Goal: Check status

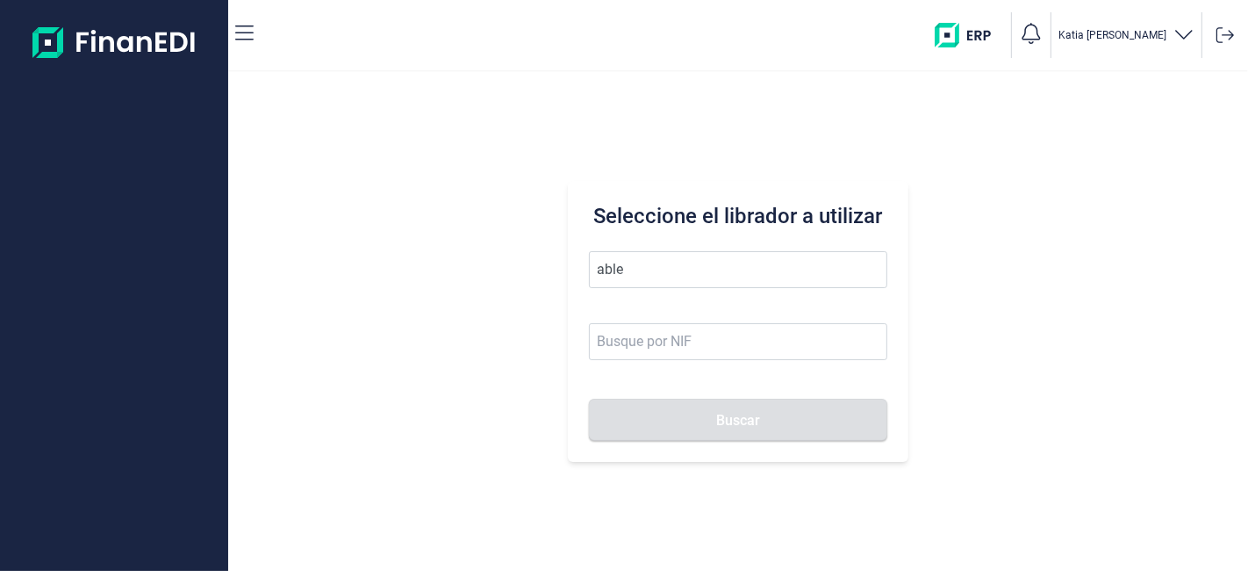
click at [589, 399] on button "Buscar" at bounding box center [738, 420] width 298 height 42
click at [770, 264] on input "able" at bounding box center [738, 269] width 298 height 37
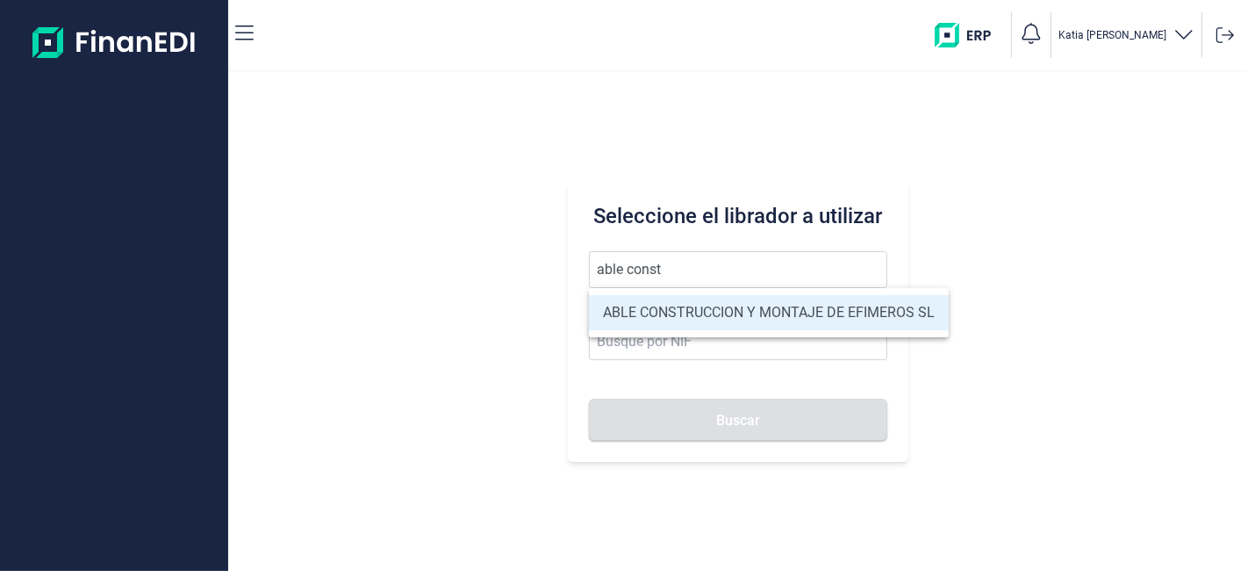
type input "ABLE CONSTRUCCION Y MONTAJE DE EFIMEROS SL"
type input "B85402501"
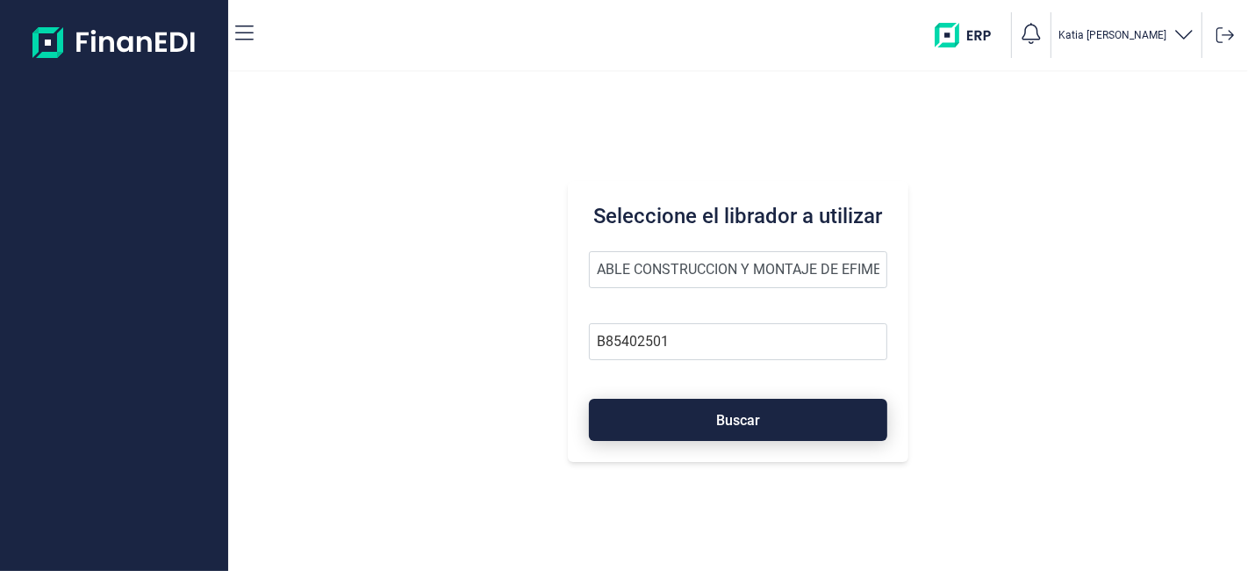
type input "ABLE CONSTRUCCION Y MONTAJE DE EFIMEROS SL"
click at [657, 414] on button "Buscar" at bounding box center [738, 420] width 298 height 42
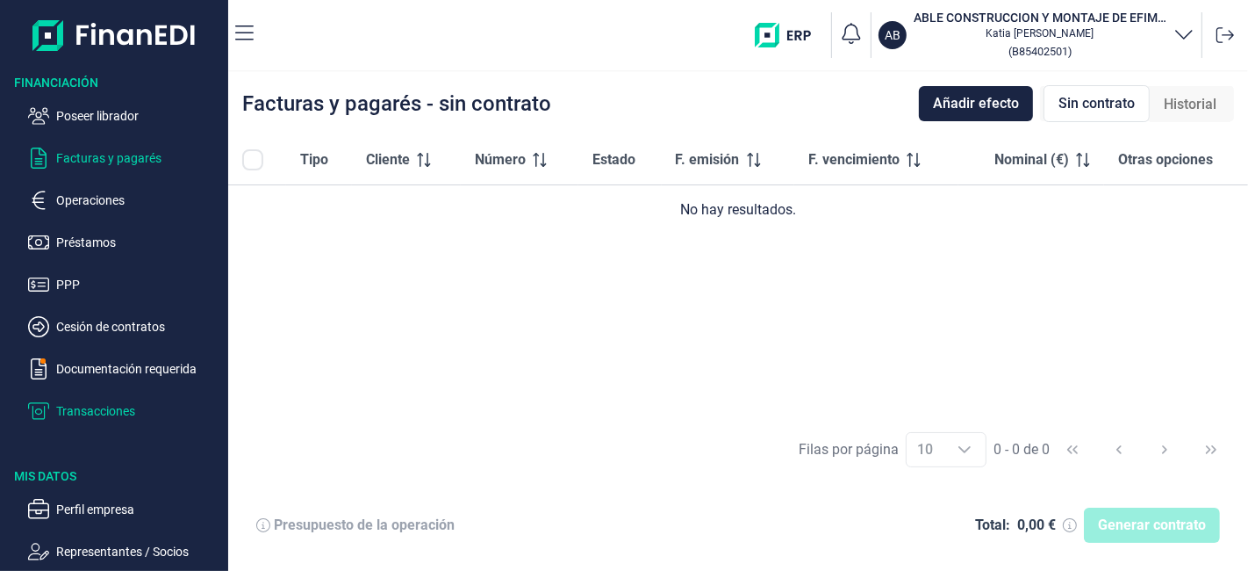
click at [104, 405] on p "Transacciones" at bounding box center [138, 410] width 165 height 21
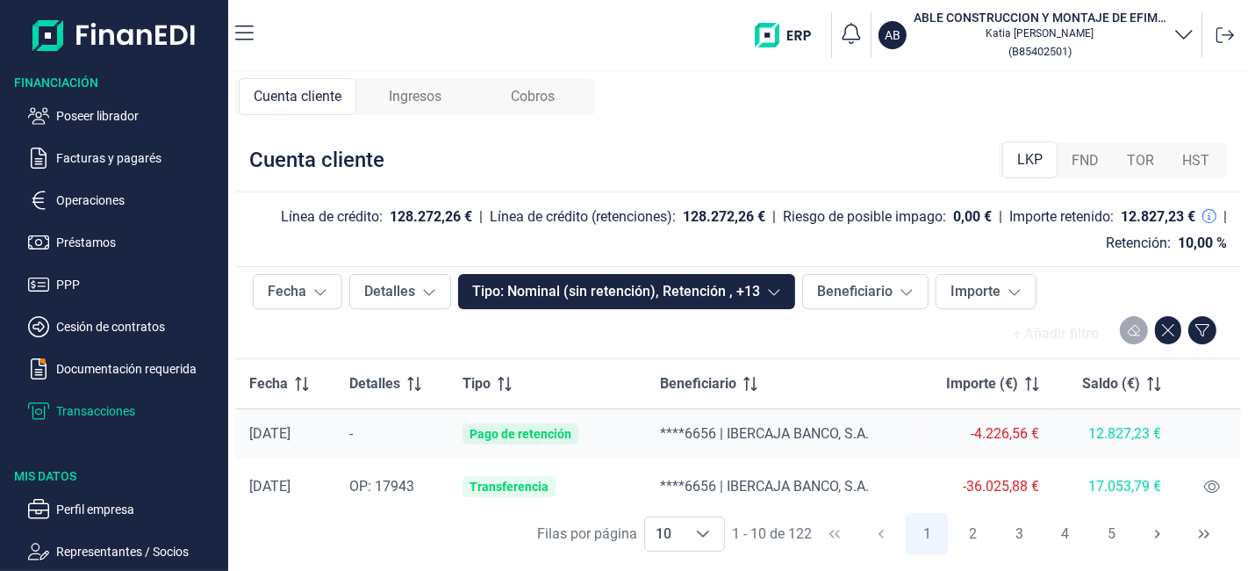
click at [452, 99] on div "Ingresos" at bounding box center [415, 96] width 118 height 37
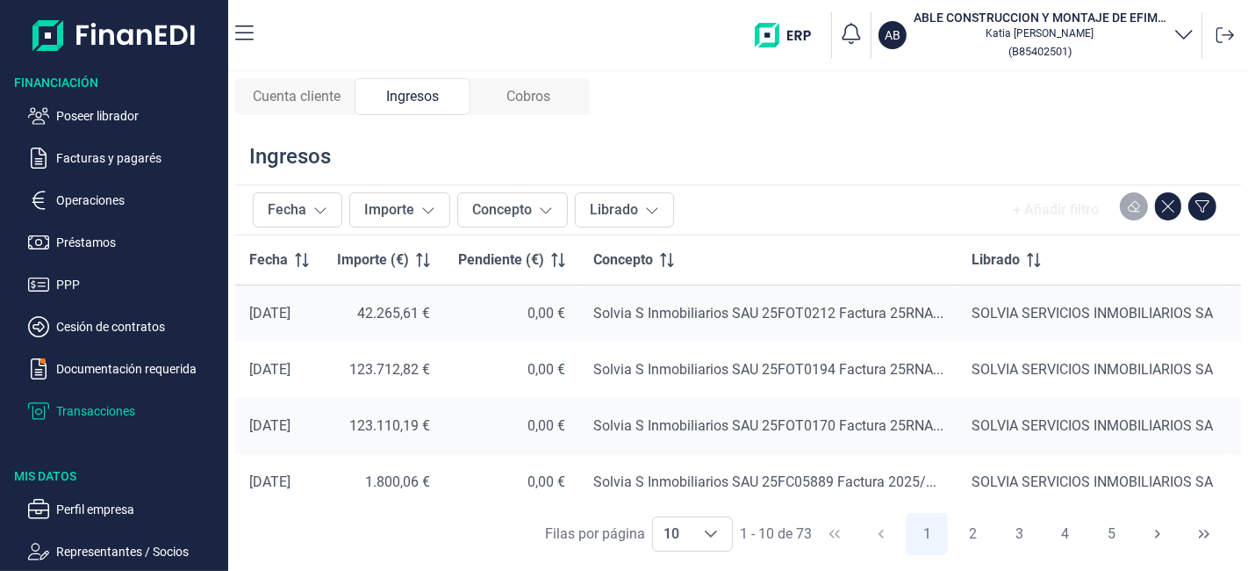
click at [283, 95] on span "Cuenta cliente" at bounding box center [297, 96] width 88 height 21
